Goal: Check status

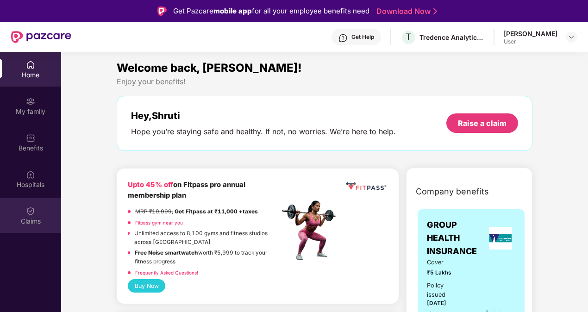
click at [26, 207] on img at bounding box center [30, 211] width 9 height 9
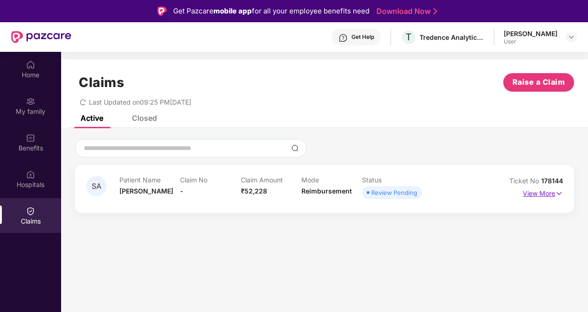
click at [536, 194] on p "View More" at bounding box center [543, 192] width 40 height 13
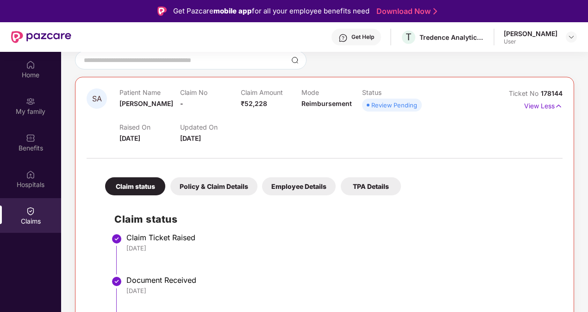
scroll to position [52, 0]
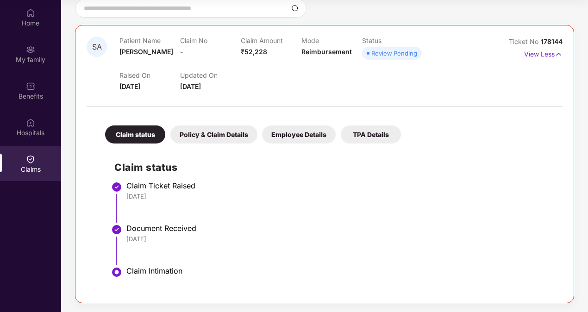
click at [200, 132] on div "Policy & Claim Details" at bounding box center [213, 134] width 87 height 18
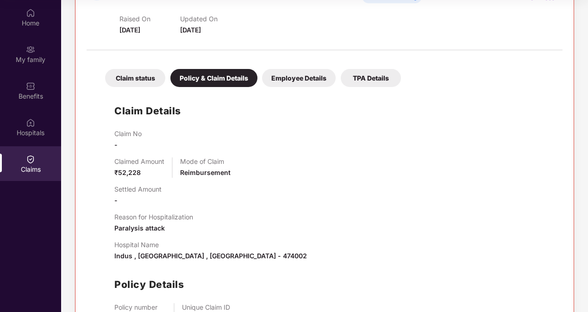
scroll to position [119, 0]
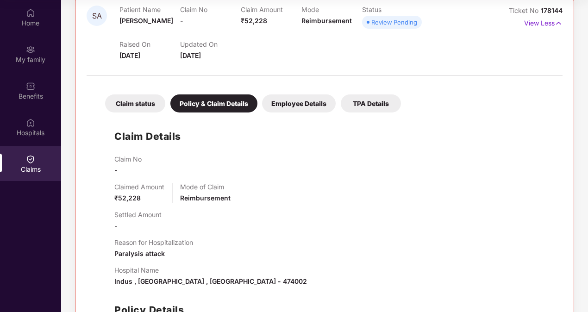
click at [282, 102] on div "Employee Details" at bounding box center [299, 103] width 74 height 18
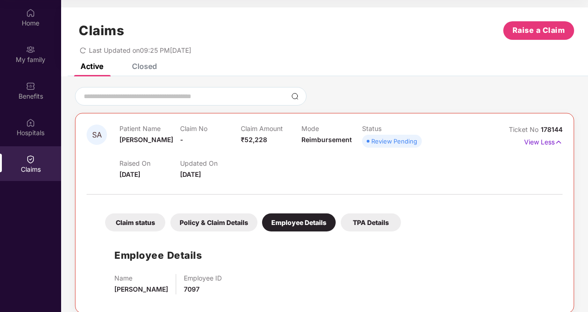
scroll to position [10, 0]
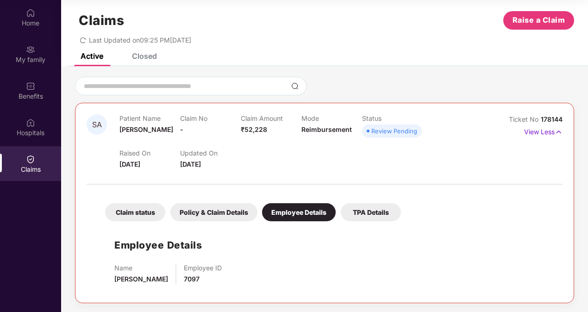
click at [376, 215] on div "TPA Details" at bounding box center [371, 212] width 60 height 18
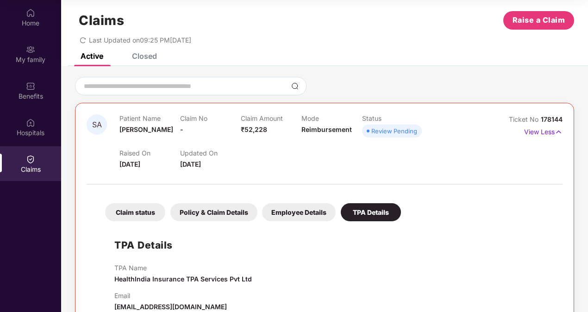
scroll to position [31, 0]
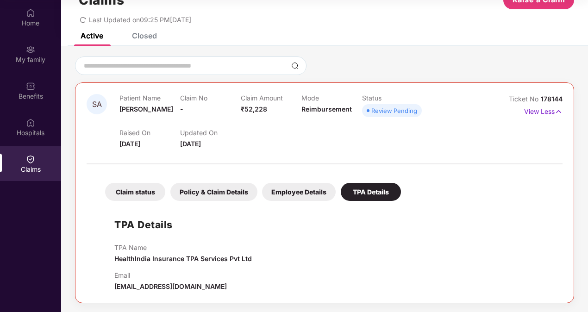
click at [127, 185] on div "Claim status" at bounding box center [135, 192] width 60 height 18
